Goal: Transaction & Acquisition: Purchase product/service

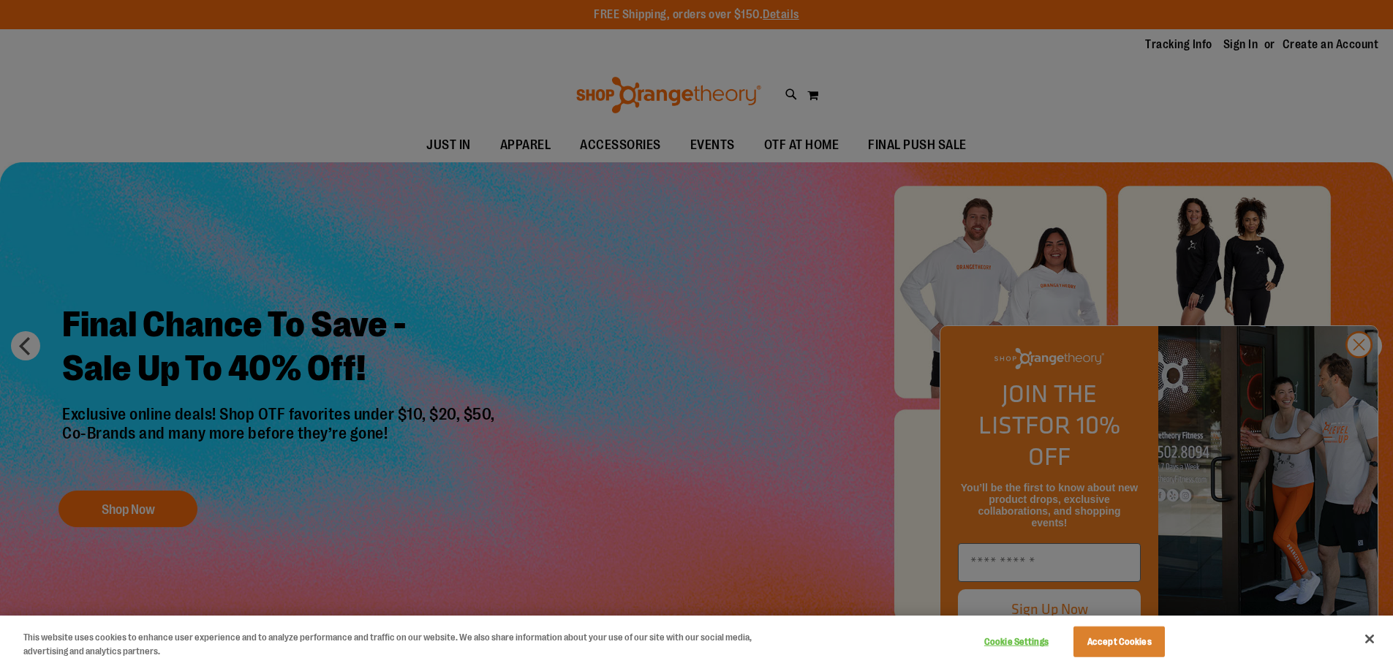
drag, startPoint x: 0, startPoint y: 0, endPoint x: 638, endPoint y: 143, distance: 653.5
click at [638, 143] on div at bounding box center [696, 333] width 1393 height 666
click at [1362, 378] on div at bounding box center [696, 333] width 1393 height 666
click at [1119, 635] on button "Accept Cookies" at bounding box center [1118, 642] width 91 height 31
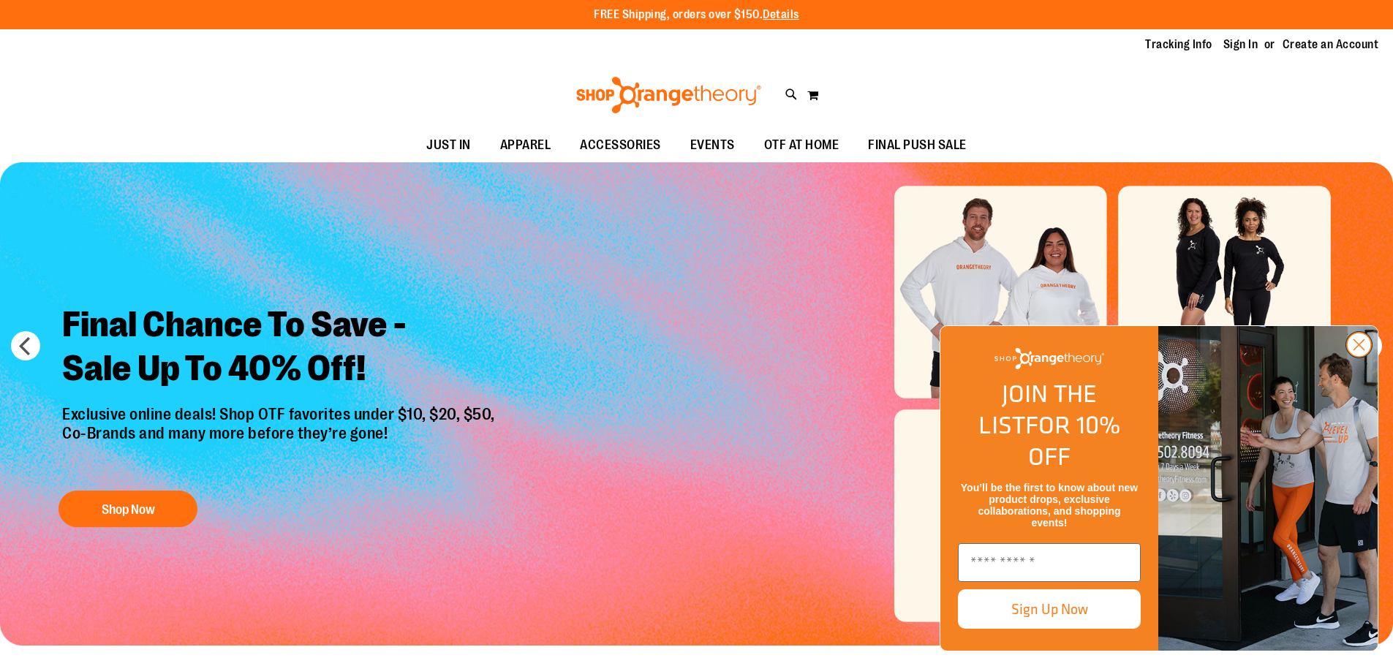
click at [1356, 357] on circle "Close dialog" at bounding box center [1359, 345] width 24 height 24
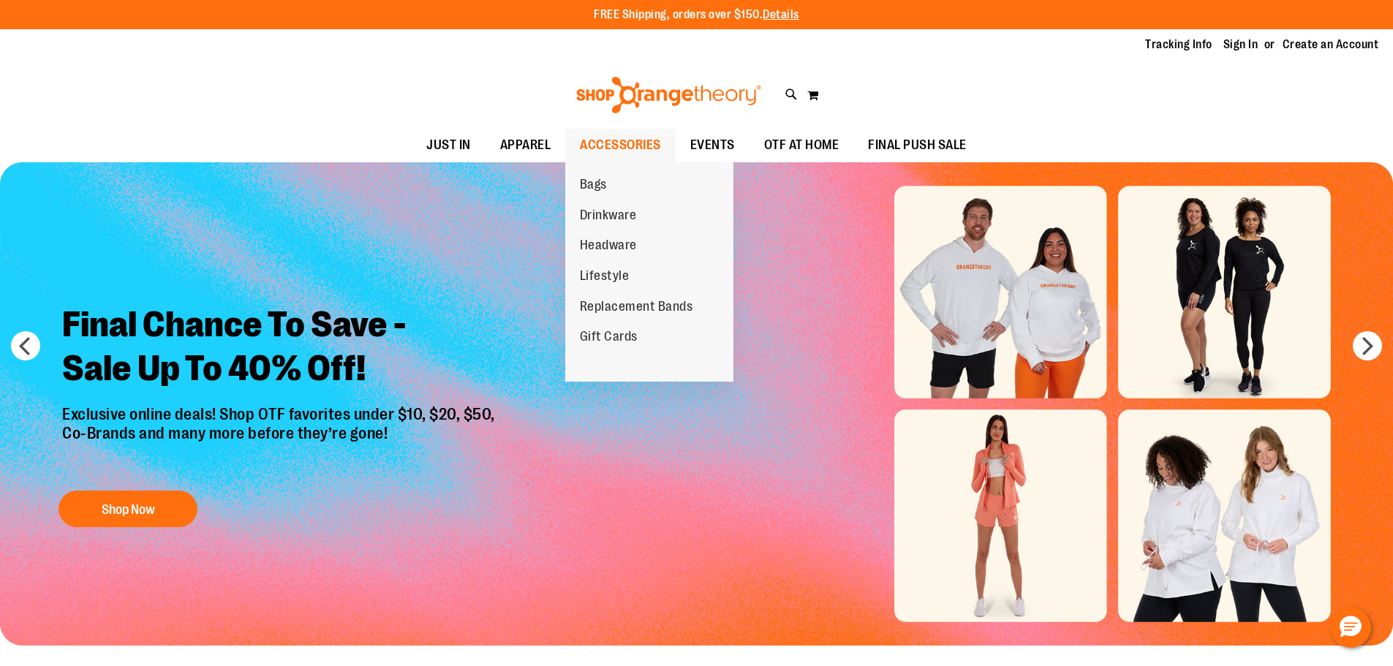
click at [611, 145] on span "ACCESSORIES" at bounding box center [620, 145] width 81 height 33
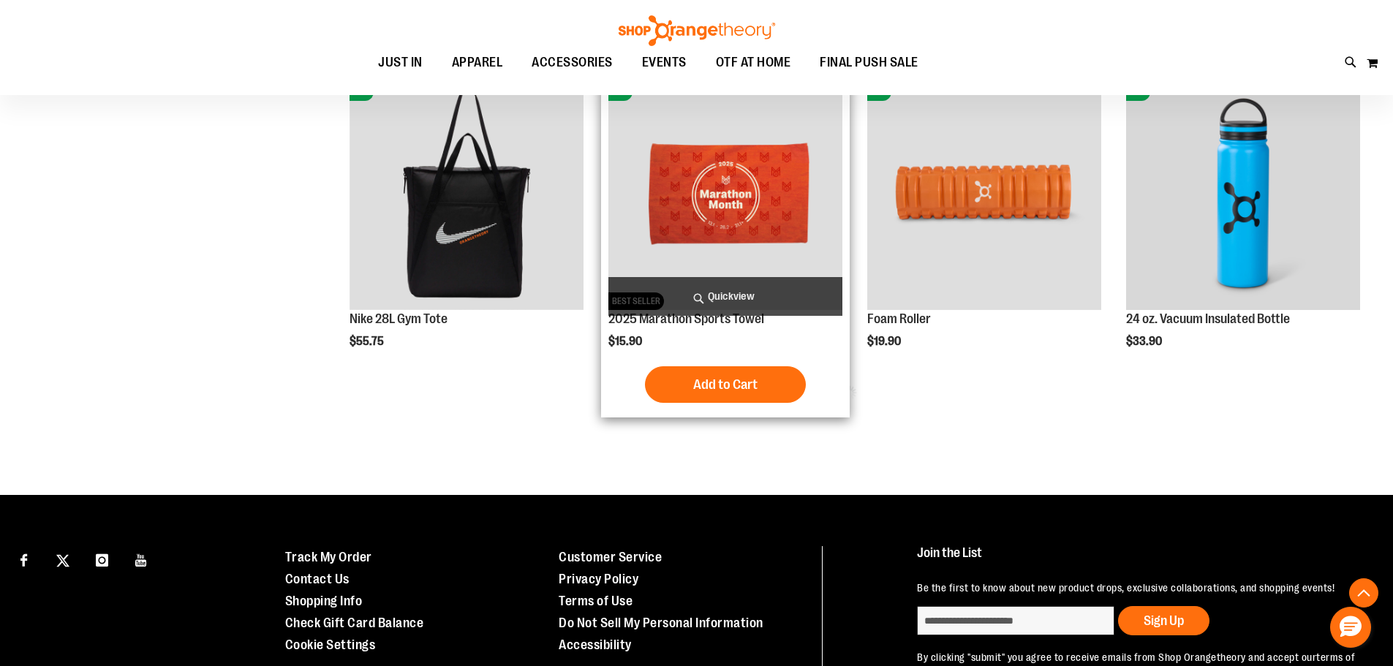
scroll to position [877, 0]
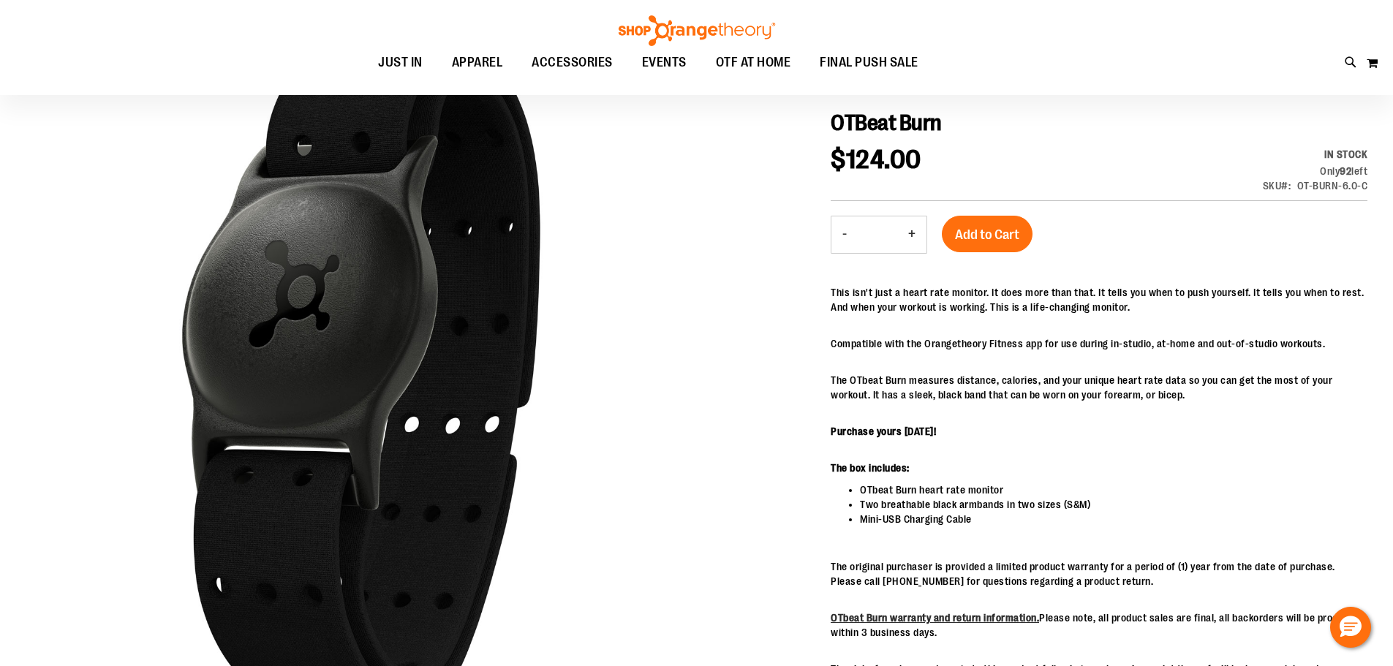
scroll to position [219, 0]
